Goal: Use online tool/utility: Utilize a website feature to perform a specific function

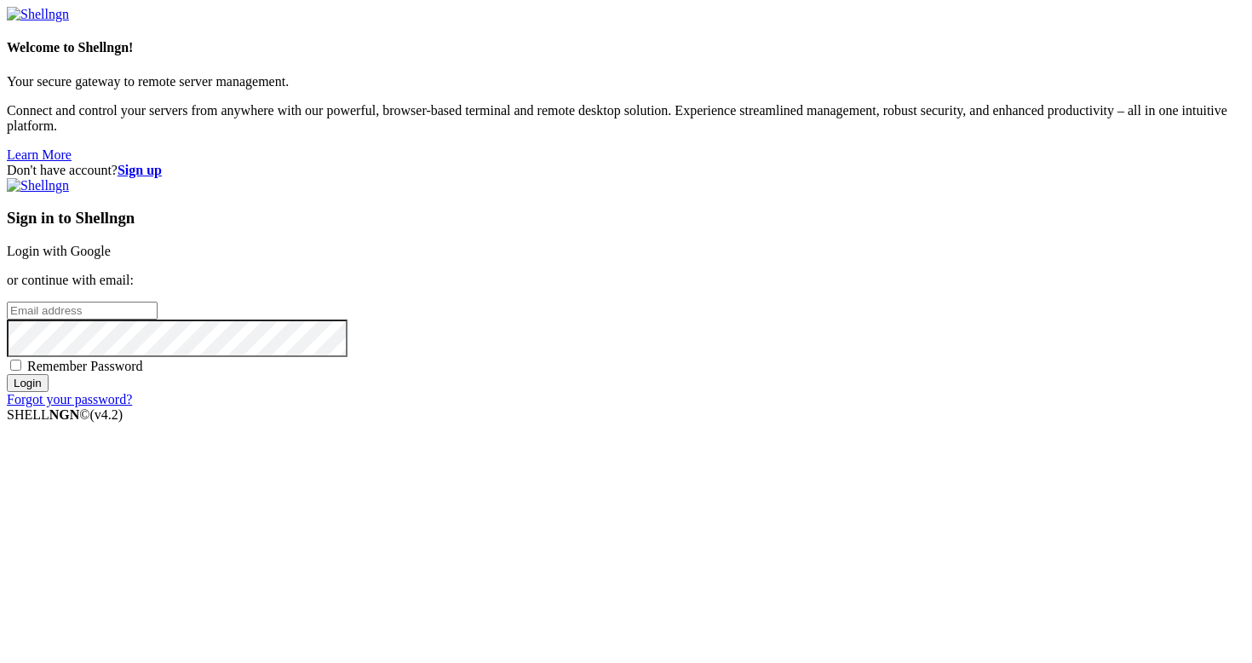
click at [158, 313] on input "email" at bounding box center [82, 310] width 151 height 18
type input "[PERSON_NAME][EMAIL_ADDRESS][DOMAIN_NAME]"
click at [49, 392] on input "Login" at bounding box center [28, 383] width 42 height 18
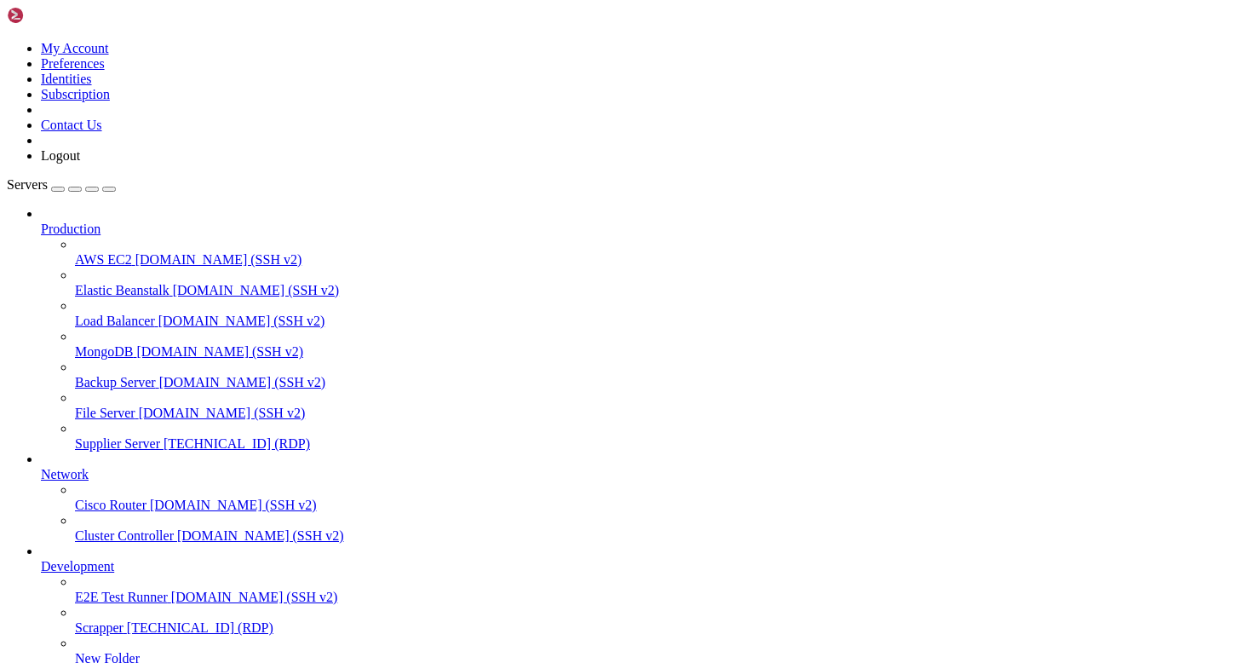
drag, startPoint x: 188, startPoint y: 1180, endPoint x: 290, endPoint y: 1179, distance: 102.2
